Goal: Task Accomplishment & Management: Use online tool/utility

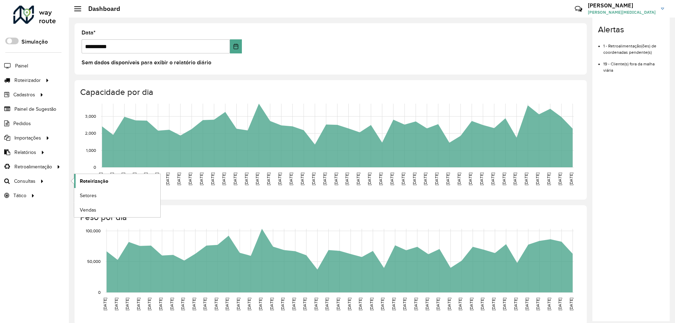
click at [105, 183] on span "Roteirização" at bounding box center [94, 180] width 28 height 7
click at [31, 64] on li "Painel" at bounding box center [34, 65] width 69 height 15
click at [21, 67] on span "Painel" at bounding box center [22, 65] width 14 height 7
click at [26, 106] on span "Painel de Sugestão" at bounding box center [36, 108] width 44 height 7
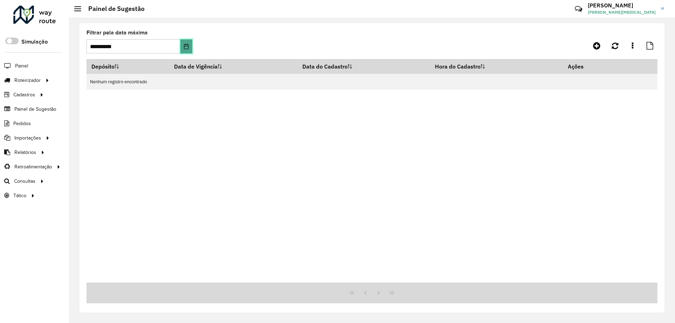
click at [180, 46] on button "Choose Date" at bounding box center [186, 46] width 12 height 14
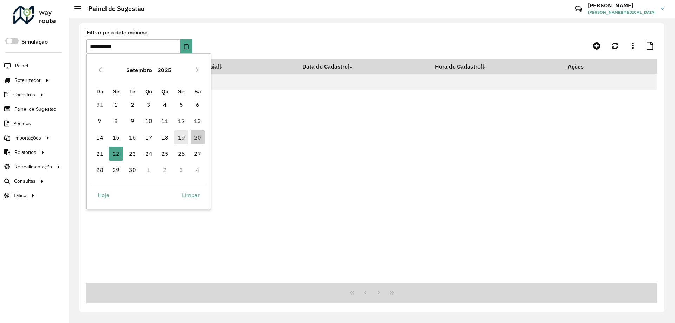
click at [181, 138] on span "19" at bounding box center [181, 137] width 14 height 14
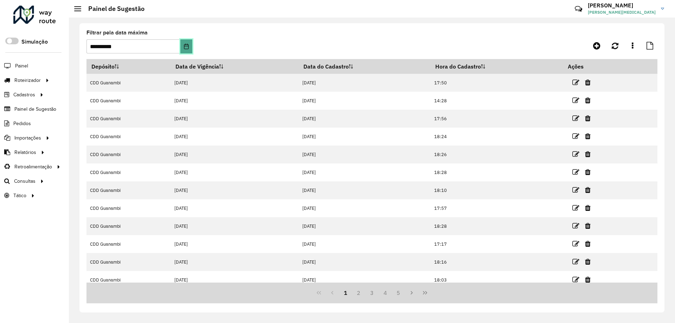
click at [187, 45] on icon "Choose Date" at bounding box center [186, 47] width 6 height 6
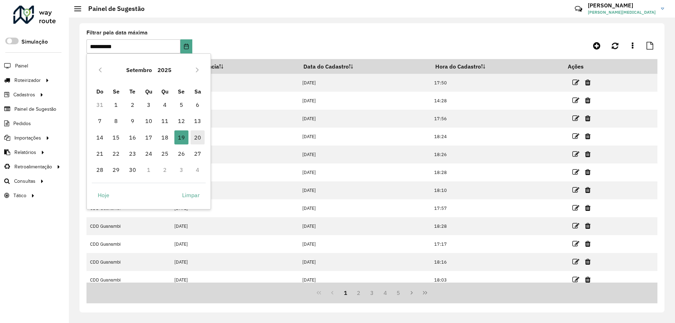
click at [202, 137] on span "20" at bounding box center [197, 137] width 14 height 14
type input "**********"
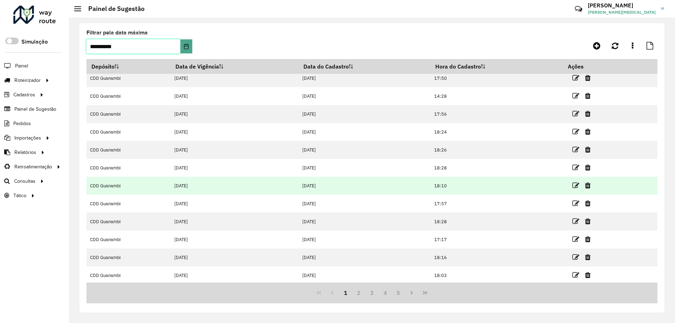
scroll to position [6, 0]
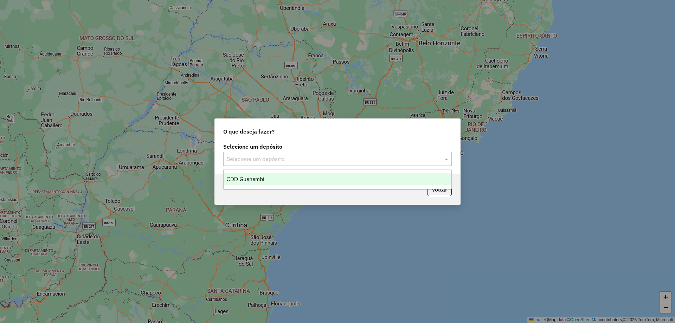
click at [281, 160] on input "text" at bounding box center [330, 159] width 207 height 8
click at [258, 178] on span "CDD Guanambi" at bounding box center [245, 179] width 38 height 6
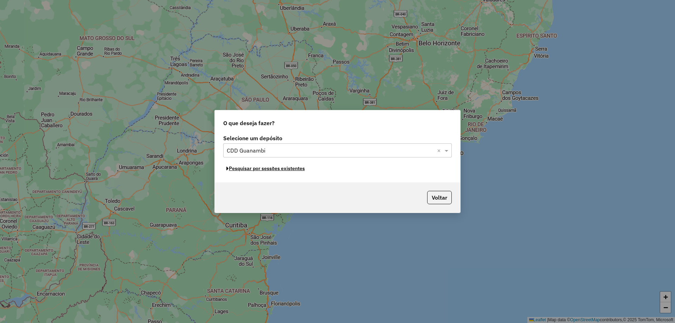
click at [268, 170] on button "Pesquisar por sessões existentes" at bounding box center [265, 168] width 85 height 11
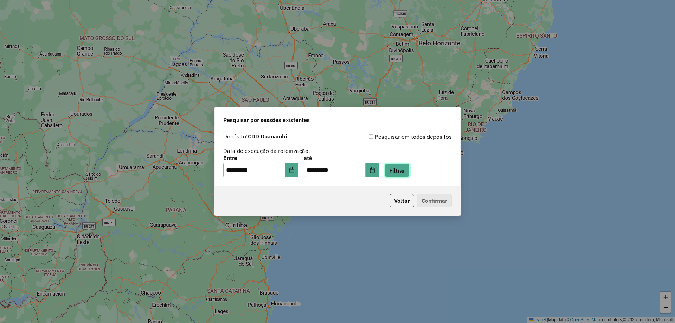
click at [409, 168] on button "Filtrar" at bounding box center [396, 170] width 25 height 13
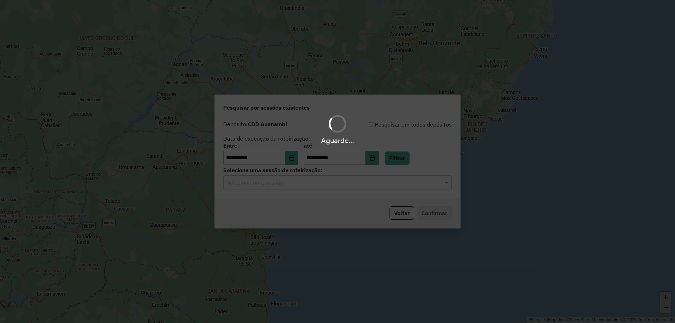
click at [263, 183] on input "text" at bounding box center [330, 183] width 207 height 8
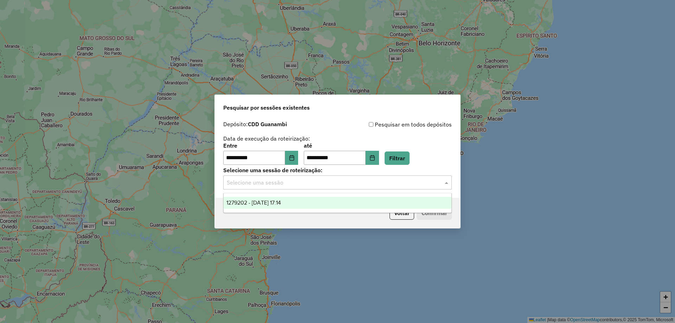
click at [281, 200] on span "1279202 - 20/09/2025 17:14" at bounding box center [253, 203] width 54 height 6
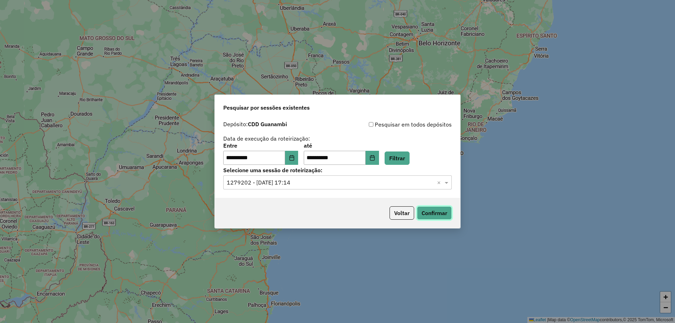
click at [447, 213] on button "Confirmar" at bounding box center [434, 212] width 35 height 13
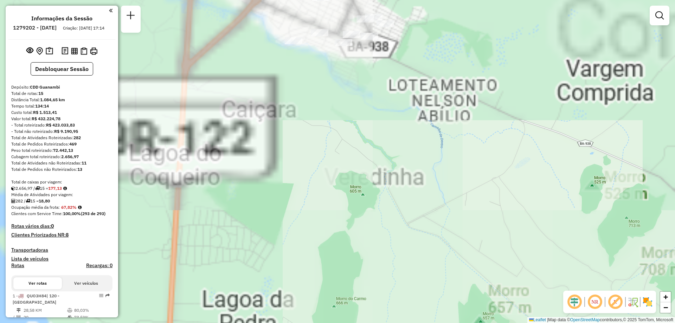
drag, startPoint x: 312, startPoint y: 82, endPoint x: 472, endPoint y: 204, distance: 201.9
click at [485, 228] on div "Janela de atendimento Grade de atendimento Capacidade Transportadoras Veículos …" at bounding box center [337, 161] width 675 height 323
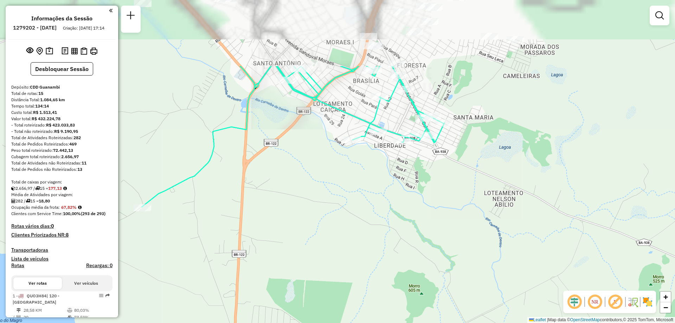
drag, startPoint x: 416, startPoint y: 132, endPoint x: 472, endPoint y: 234, distance: 117.0
click at [472, 234] on div "Janela de atendimento Grade de atendimento Capacidade Transportadoras Veículos …" at bounding box center [337, 161] width 675 height 323
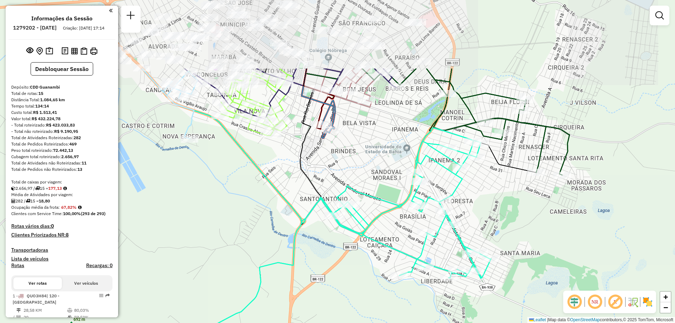
drag, startPoint x: 342, startPoint y: 103, endPoint x: 373, endPoint y: 109, distance: 31.4
click at [386, 65] on div "Janela de atendimento Grade de atendimento Capacidade Transportadoras Veículos …" at bounding box center [337, 161] width 675 height 323
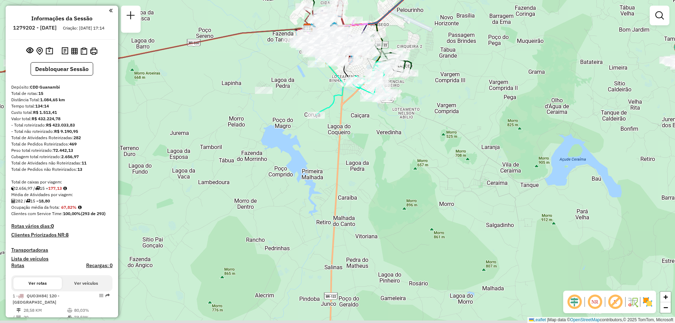
drag, startPoint x: 345, startPoint y: 227, endPoint x: 343, endPoint y: 103, distance: 123.7
click at [343, 103] on div "Janela de atendimento Grade de atendimento Capacidade Transportadoras Veículos …" at bounding box center [337, 161] width 675 height 323
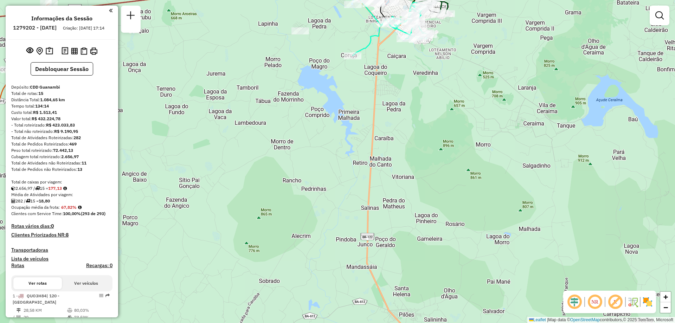
drag, startPoint x: 298, startPoint y: 189, endPoint x: 299, endPoint y: 234, distance: 44.6
click at [298, 237] on div "Janela de atendimento Grade de atendimento Capacidade Transportadoras Veículos …" at bounding box center [337, 161] width 675 height 323
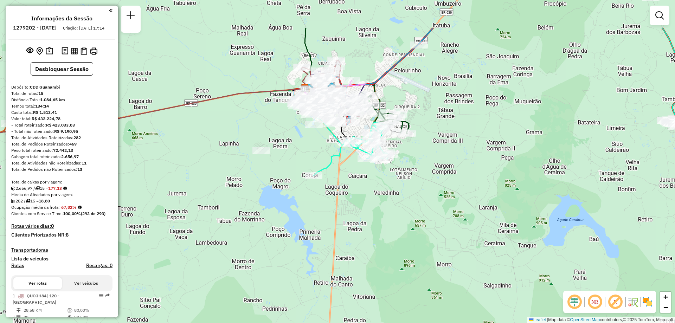
drag, startPoint x: 333, startPoint y: 203, endPoint x: 331, endPoint y: 208, distance: 5.2
click at [331, 208] on div "Janela de atendimento Grade de atendimento Capacidade Transportadoras Veículos …" at bounding box center [337, 161] width 675 height 323
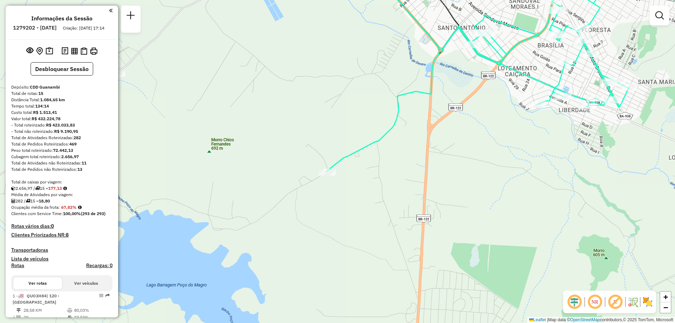
drag, startPoint x: 373, startPoint y: 130, endPoint x: 291, endPoint y: 225, distance: 125.3
click at [294, 224] on div "Janela de atendimento Grade de atendimento Capacidade Transportadoras Veículos …" at bounding box center [337, 161] width 675 height 323
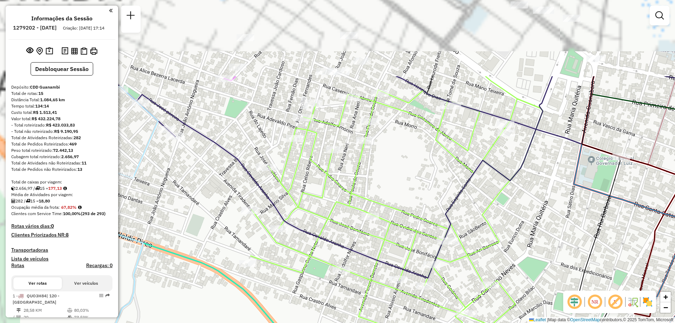
drag, startPoint x: 324, startPoint y: 124, endPoint x: 414, endPoint y: 226, distance: 135.5
click at [414, 226] on div "Janela de atendimento Grade de atendimento Capacidade Transportadoras Veículos …" at bounding box center [337, 161] width 675 height 323
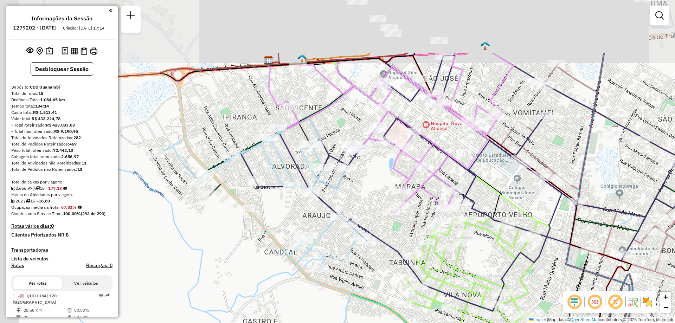
drag, startPoint x: 274, startPoint y: 101, endPoint x: 374, endPoint y: 181, distance: 128.1
click at [374, 181] on div "Janela de atendimento Grade de atendimento Capacidade Transportadoras Veículos …" at bounding box center [337, 161] width 675 height 323
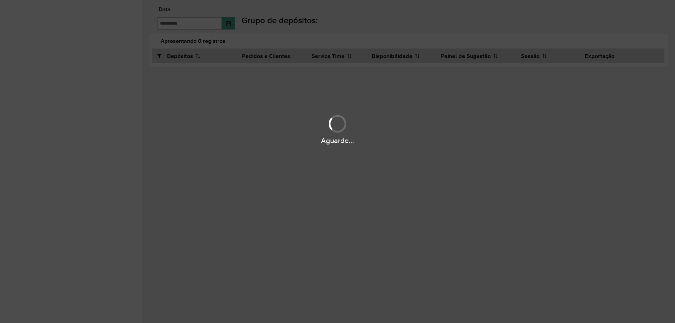
type input "**********"
